Goal: Task Accomplishment & Management: Manage account settings

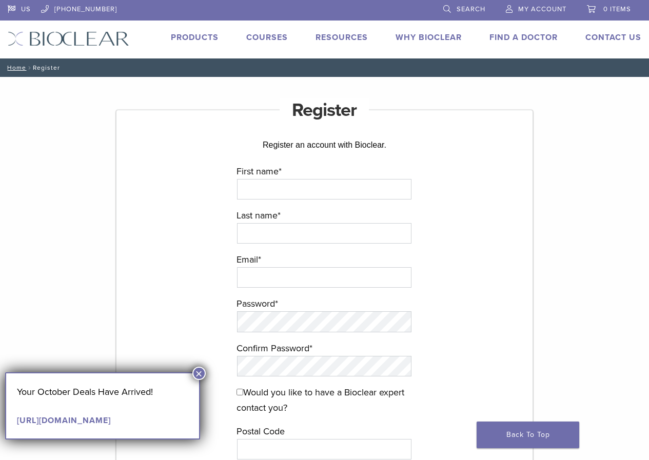
click at [109, 39] on img at bounding box center [69, 38] width 122 height 15
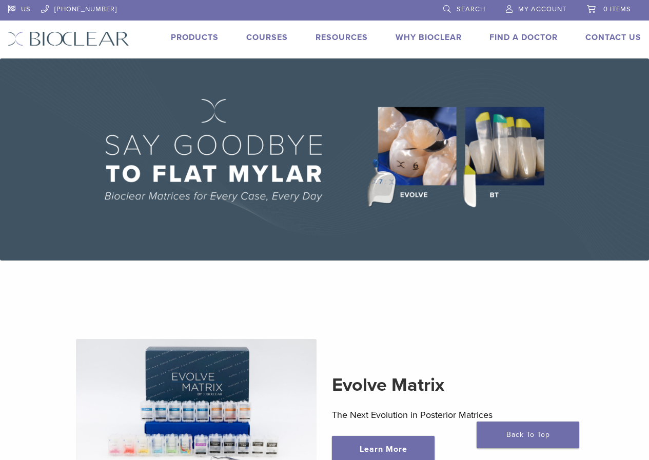
click at [553, 9] on span "My Account" at bounding box center [542, 9] width 48 height 8
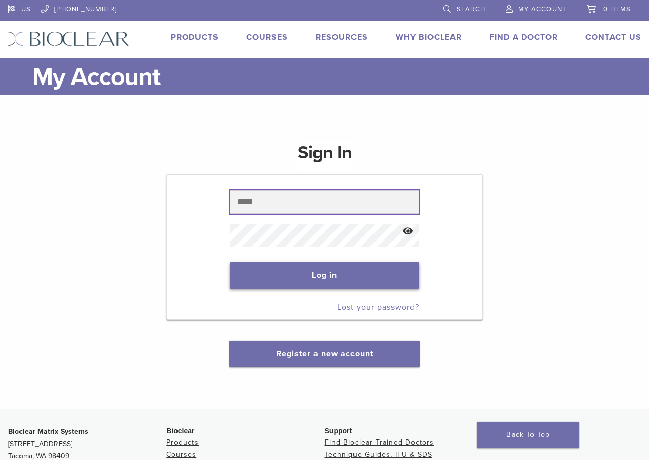
type input "**********"
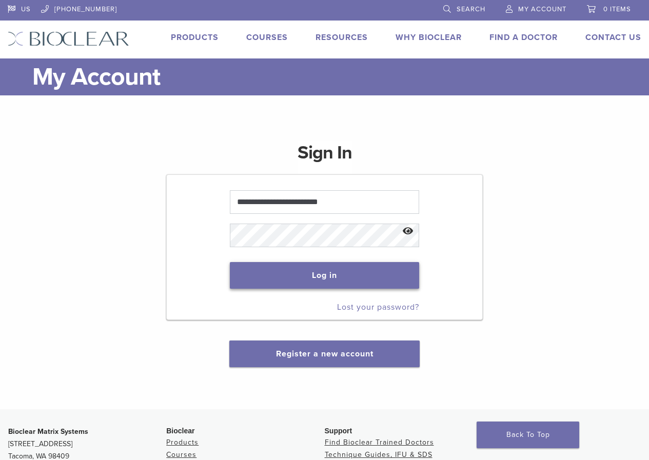
click at [373, 283] on button "Log in" at bounding box center [324, 275] width 189 height 27
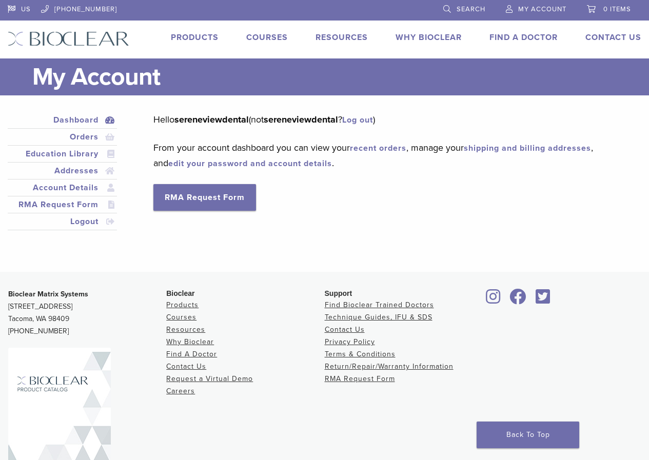
click at [263, 163] on link "edit your password and account details" at bounding box center [250, 163] width 164 height 10
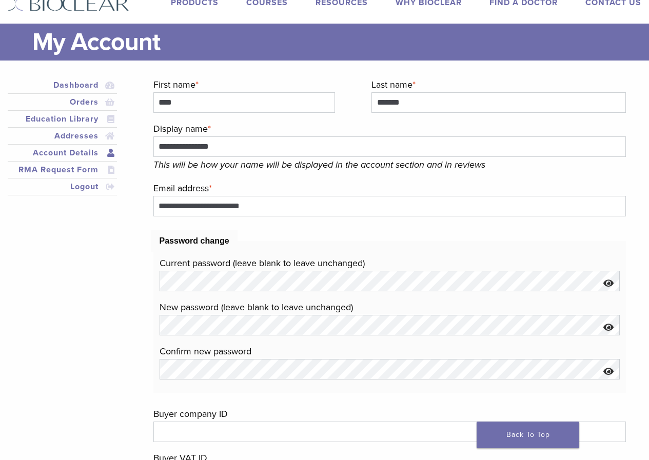
scroll to position [51, 0]
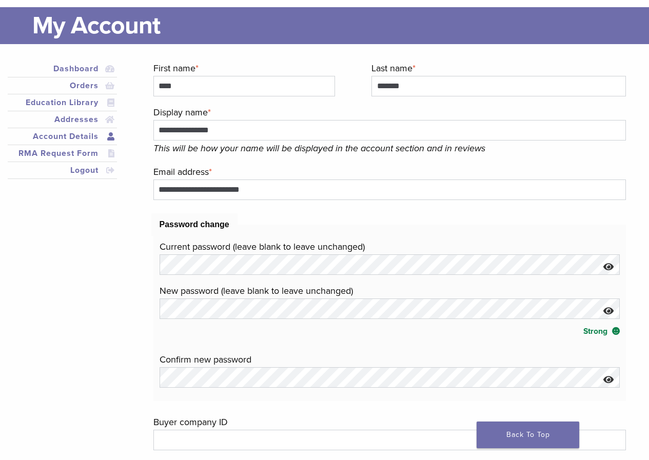
click at [142, 334] on div "**********" at bounding box center [316, 324] width 633 height 526
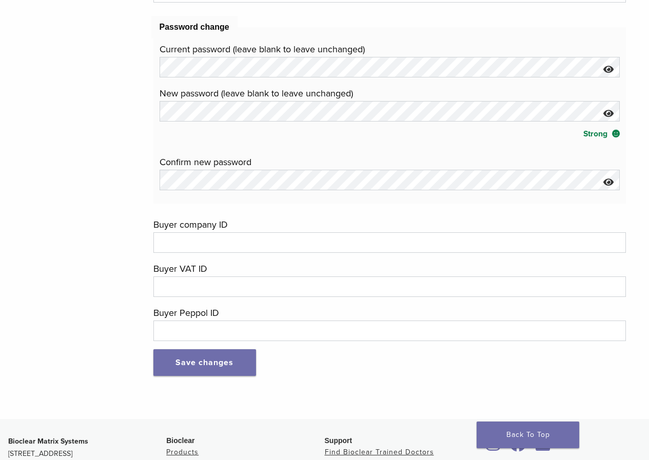
scroll to position [256, 0]
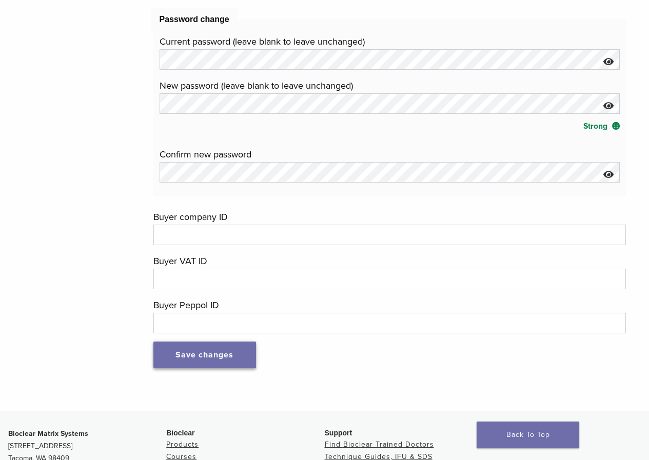
click at [213, 351] on button "Save changes" at bounding box center [204, 355] width 103 height 27
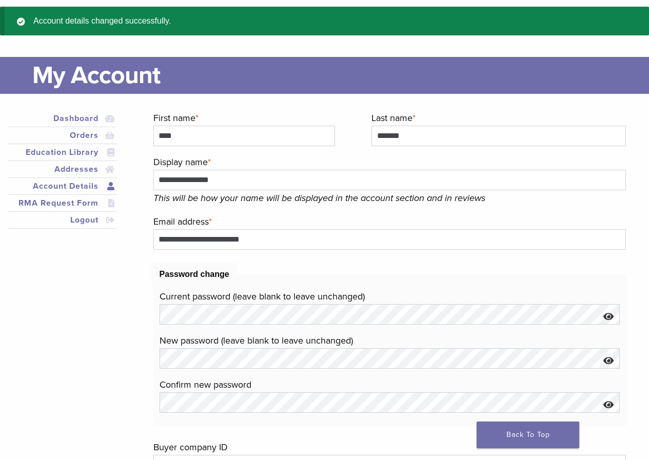
scroll to position [51, 0]
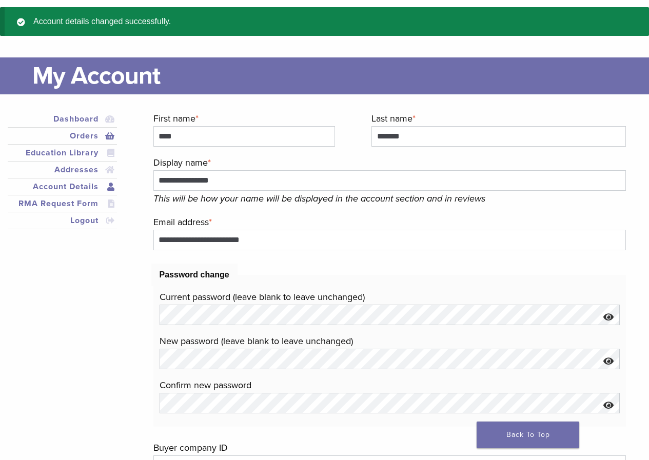
click at [78, 136] on link "Orders" at bounding box center [62, 136] width 105 height 12
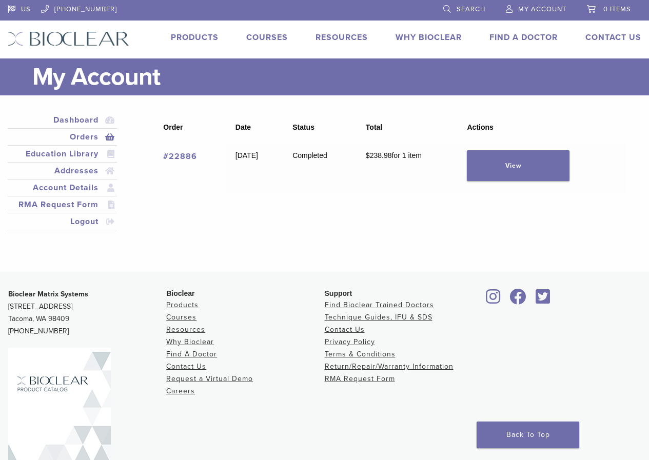
click at [85, 184] on link "Account Details" at bounding box center [62, 188] width 105 height 12
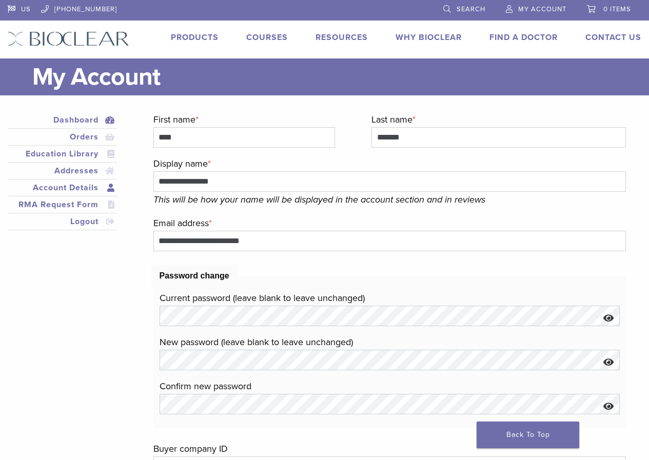
click at [87, 119] on link "Dashboard" at bounding box center [62, 120] width 105 height 12
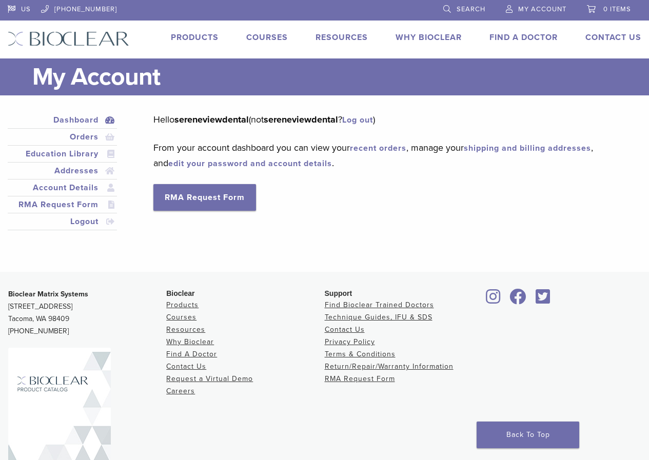
click at [502, 148] on link "shipping and billing addresses" at bounding box center [527, 148] width 127 height 10
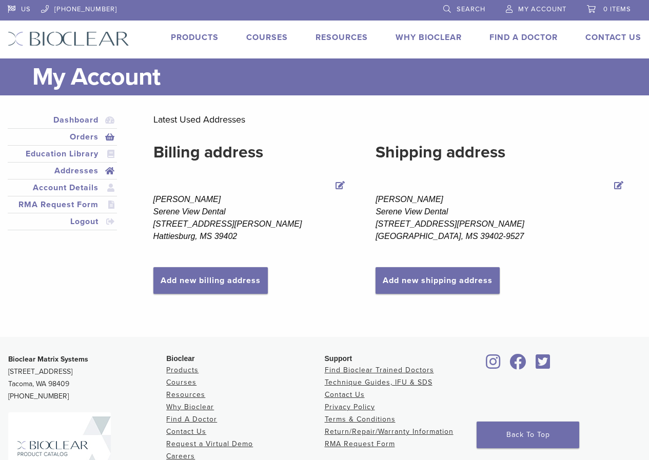
click at [79, 138] on link "Orders" at bounding box center [62, 137] width 105 height 12
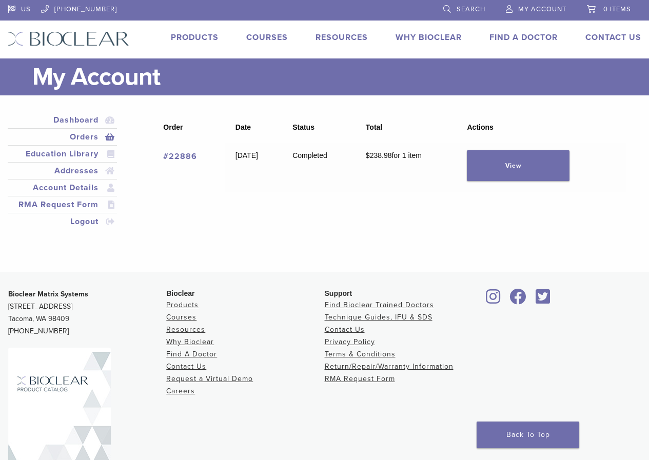
click at [191, 157] on link "#22886" at bounding box center [180, 156] width 34 height 10
